Goal: Task Accomplishment & Management: Complete application form

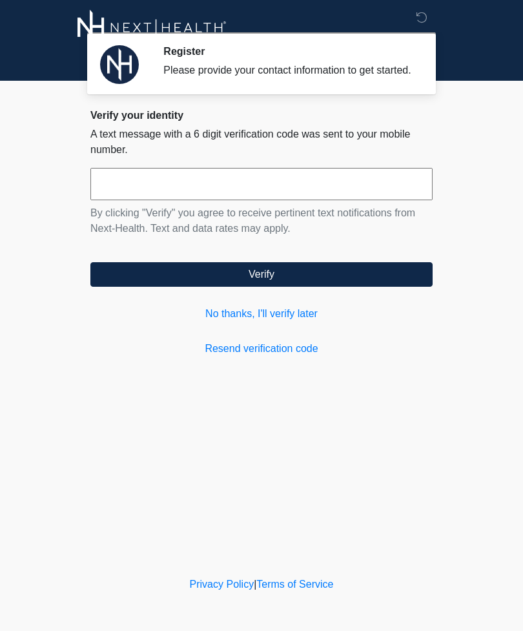
click at [111, 197] on input "text" at bounding box center [261, 184] width 342 height 32
click at [258, 322] on link "No thanks, I'll verify later" at bounding box center [261, 313] width 342 height 15
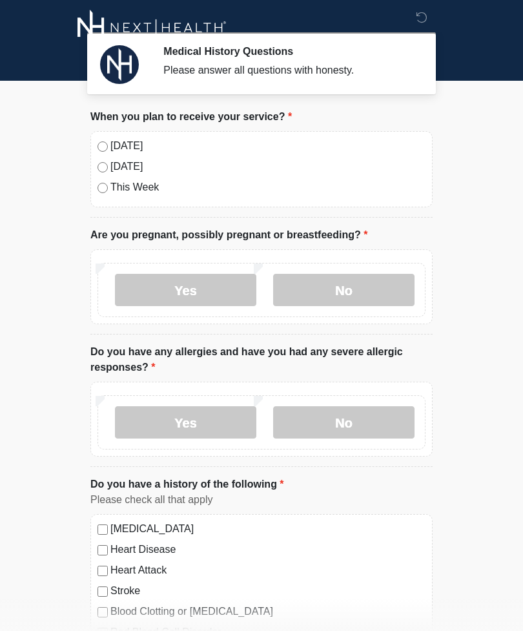
click at [134, 139] on label "[DATE]" at bounding box center [267, 145] width 315 height 15
click at [344, 285] on label "No" at bounding box center [343, 290] width 141 height 32
click at [346, 425] on label "No" at bounding box center [343, 422] width 141 height 32
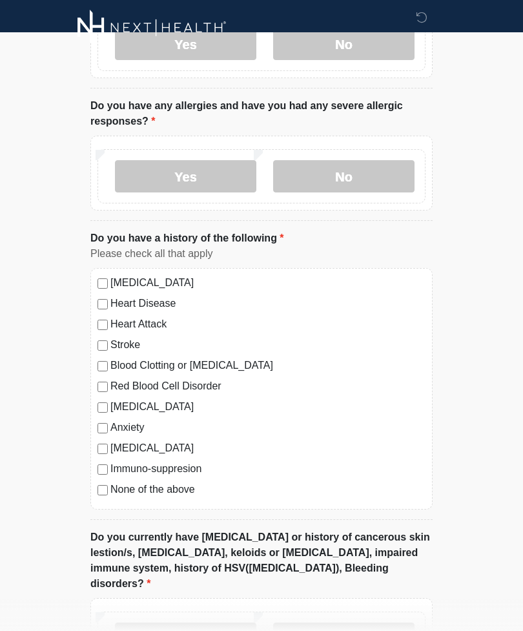
click at [342, 630] on label "No" at bounding box center [343, 639] width 141 height 32
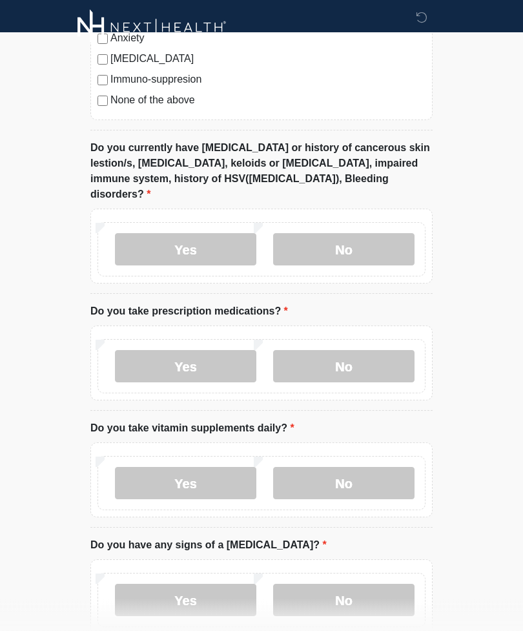
click at [363, 351] on label "No" at bounding box center [343, 367] width 141 height 32
click at [346, 467] on label "No" at bounding box center [343, 483] width 141 height 32
click at [354, 586] on label "No" at bounding box center [343, 600] width 141 height 32
click at [158, 85] on label "Immuno-suppresion" at bounding box center [267, 79] width 315 height 15
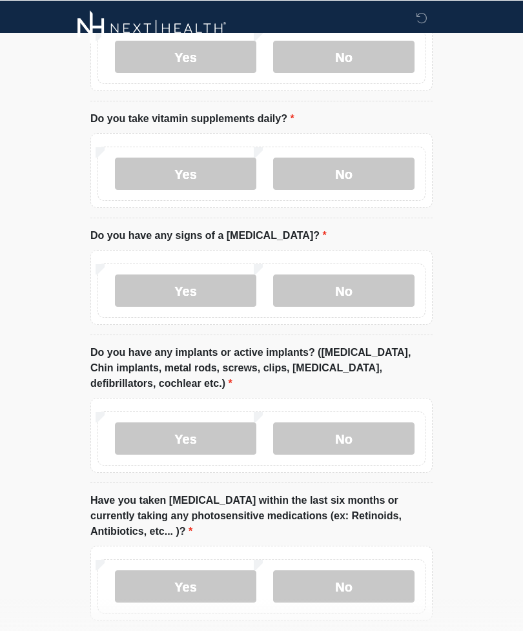
click at [360, 423] on label "No" at bounding box center [343, 438] width 141 height 32
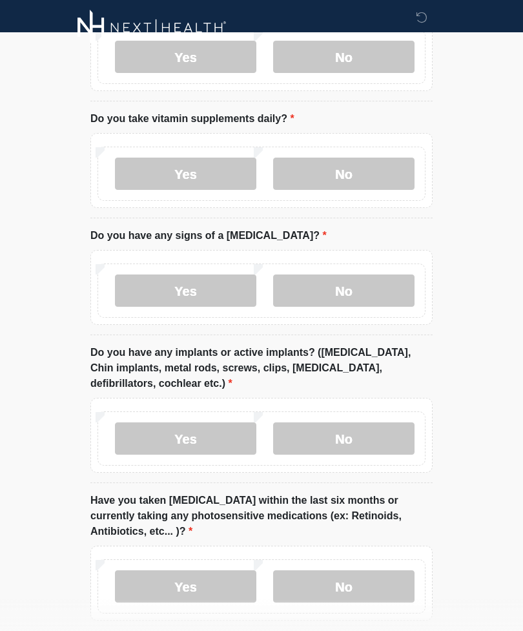
click at [360, 570] on label "No" at bounding box center [343, 586] width 141 height 32
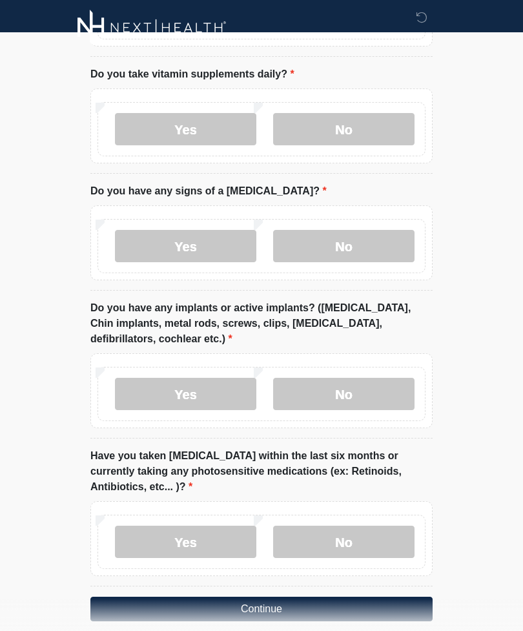
click at [276, 597] on button "Continue" at bounding box center [261, 609] width 342 height 25
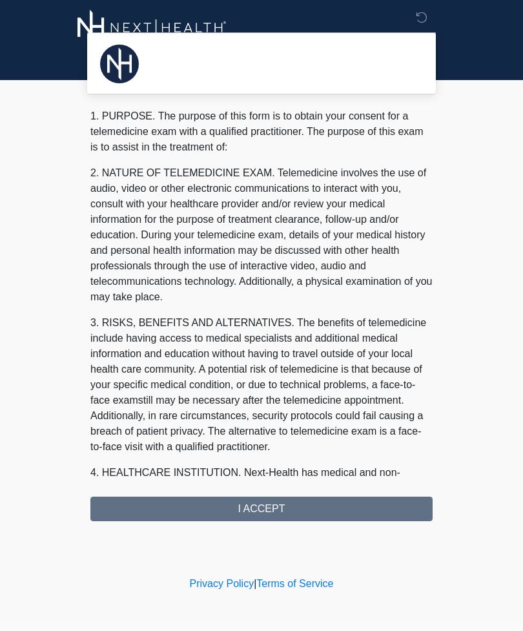
scroll to position [0, 0]
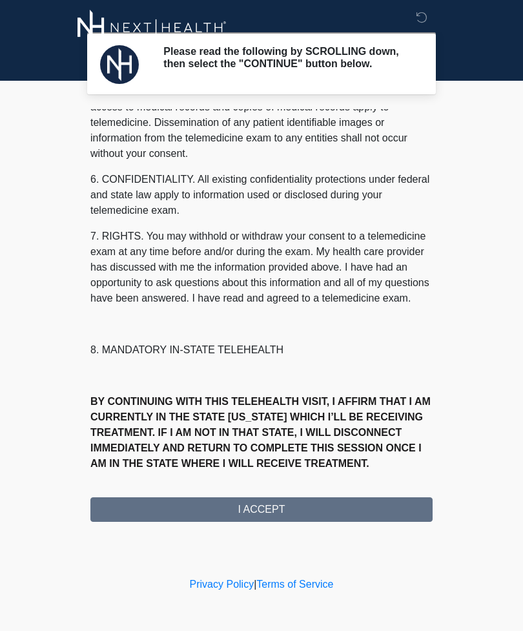
click at [314, 519] on button "I ACCEPT" at bounding box center [261, 509] width 342 height 25
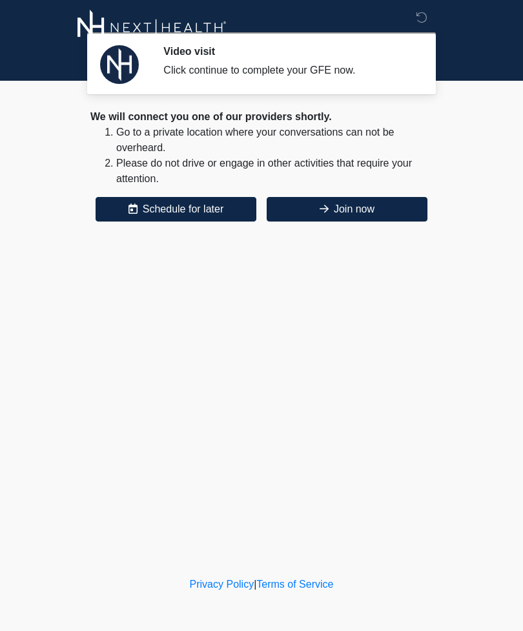
click at [353, 198] on button "Join now" at bounding box center [347, 209] width 161 height 25
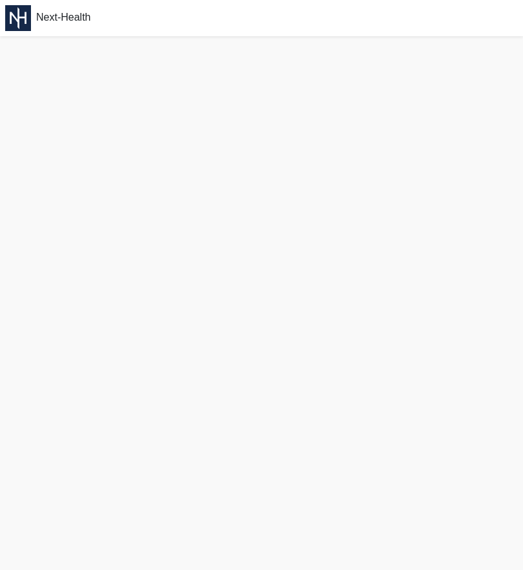
scroll to position [4, 0]
